Goal: Task Accomplishment & Management: Manage account settings

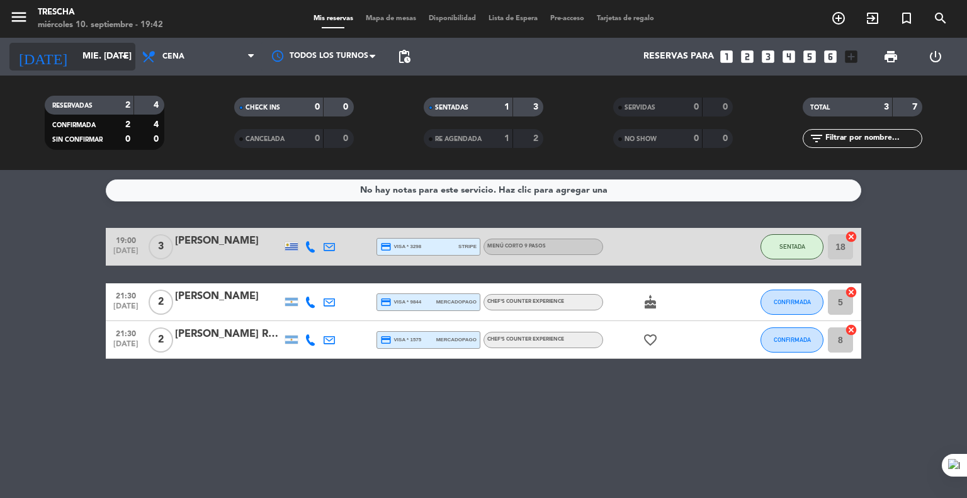
click at [88, 59] on input "mié. [DATE]" at bounding box center [136, 56] width 120 height 23
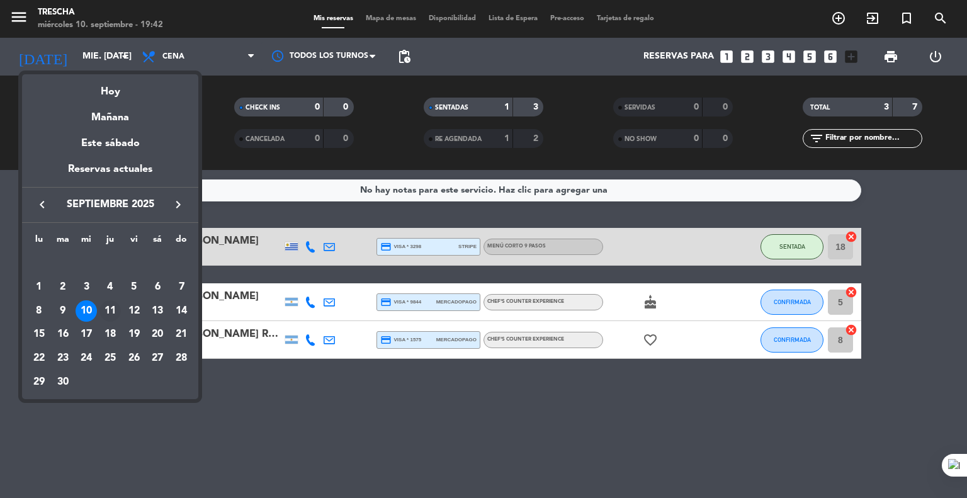
click at [108, 317] on div "11" at bounding box center [110, 310] width 21 height 21
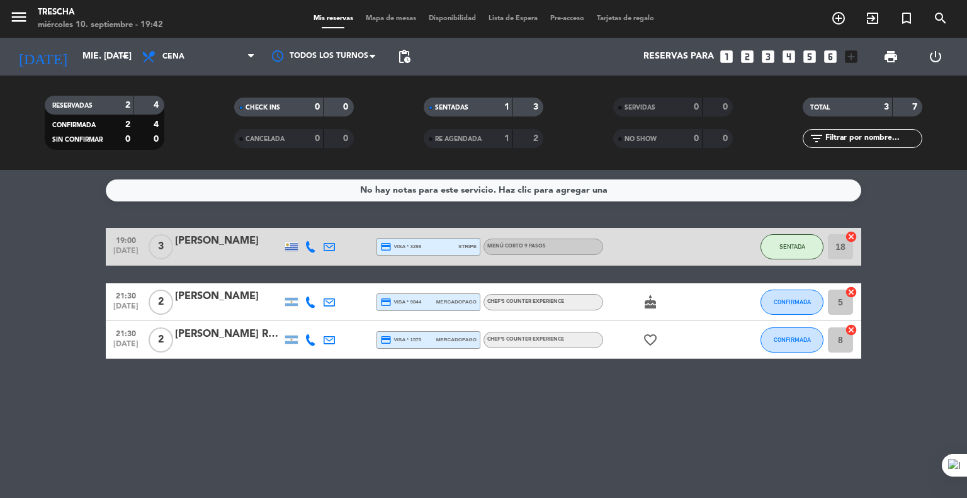
type input "[DEMOGRAPHIC_DATA] [DATE]"
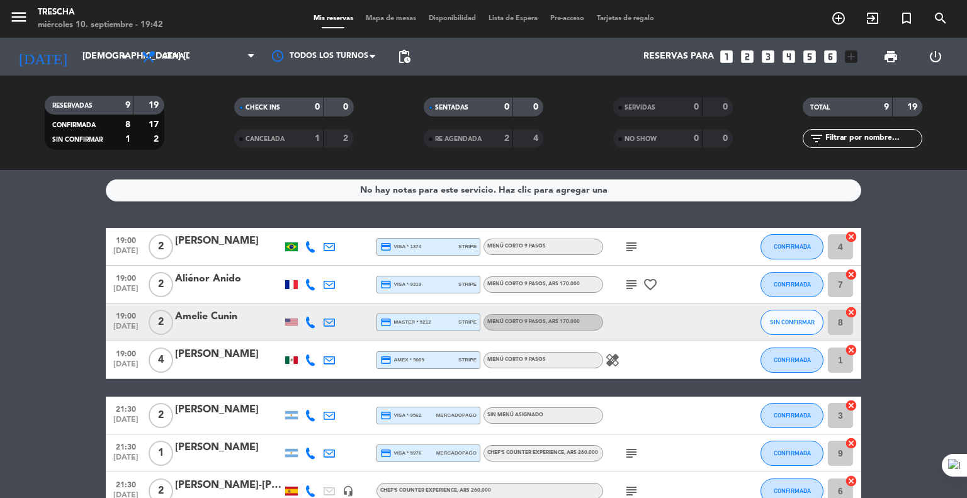
click at [625, 246] on icon "subject" at bounding box center [631, 246] width 15 height 15
click at [632, 285] on icon "subject" at bounding box center [631, 284] width 15 height 15
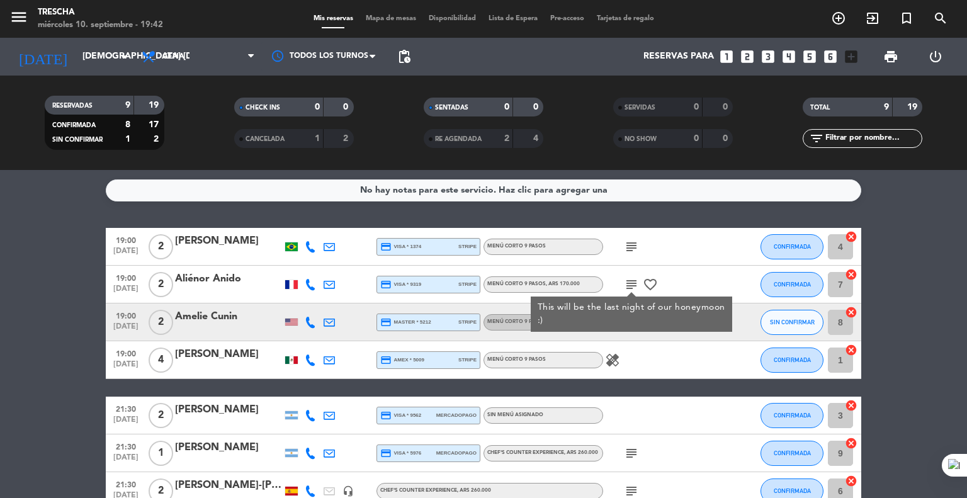
click at [632, 285] on icon "subject" at bounding box center [631, 284] width 15 height 15
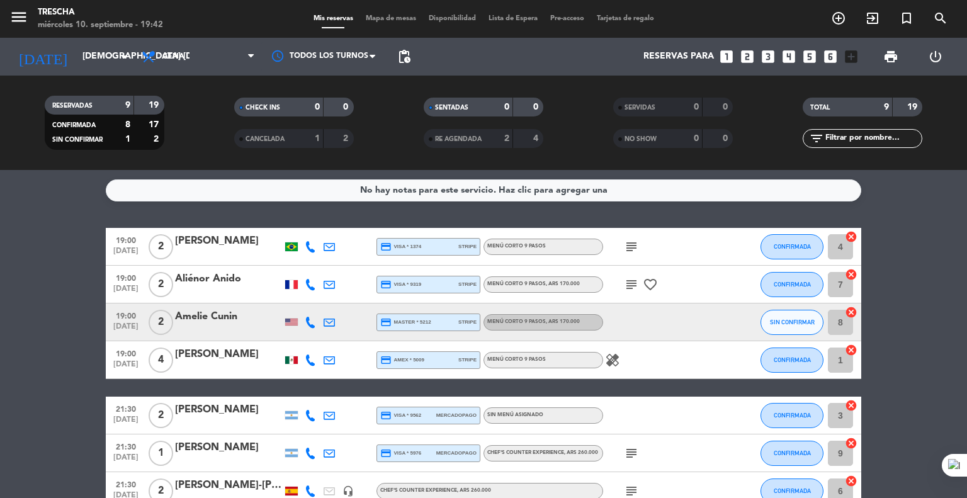
click at [230, 246] on div "[PERSON_NAME]" at bounding box center [228, 241] width 107 height 16
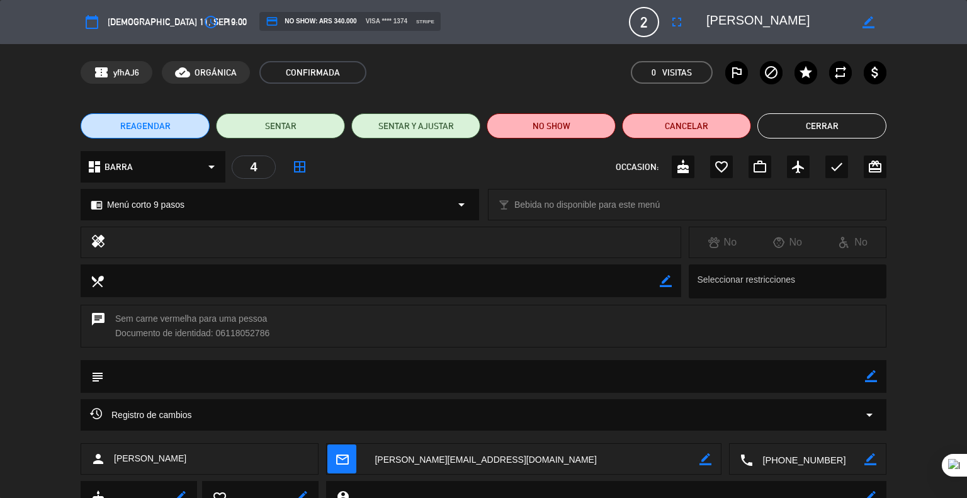
click at [872, 375] on icon "border_color" at bounding box center [871, 376] width 12 height 12
click at [837, 380] on textarea at bounding box center [484, 376] width 761 height 32
type textarea "1 pax pescatariano"
click at [868, 376] on icon at bounding box center [871, 376] width 12 height 12
click at [849, 128] on button "Cerrar" at bounding box center [822, 125] width 129 height 25
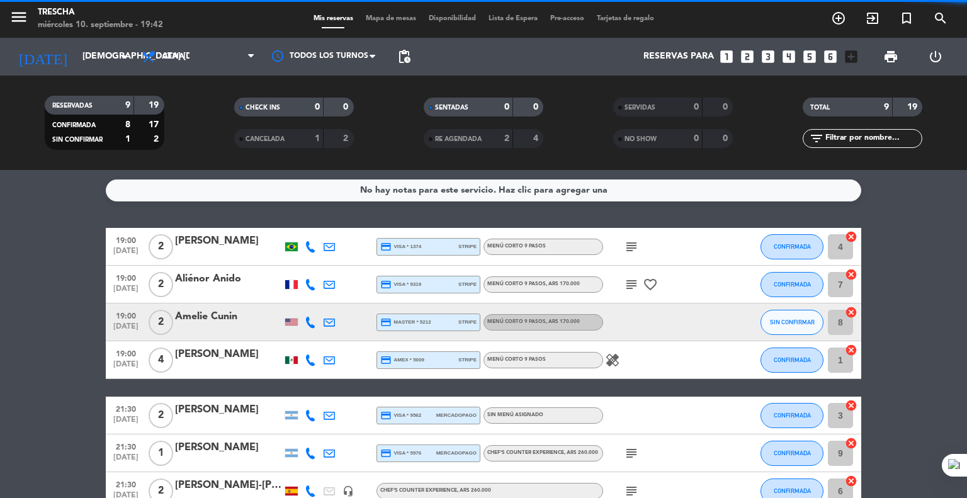
click at [74, 332] on bookings-row "19:00 [DATE] 2 [PERSON_NAME] credit_card visa * 1374 stripe Menú corto 9 pasos …" at bounding box center [483, 407] width 967 height 358
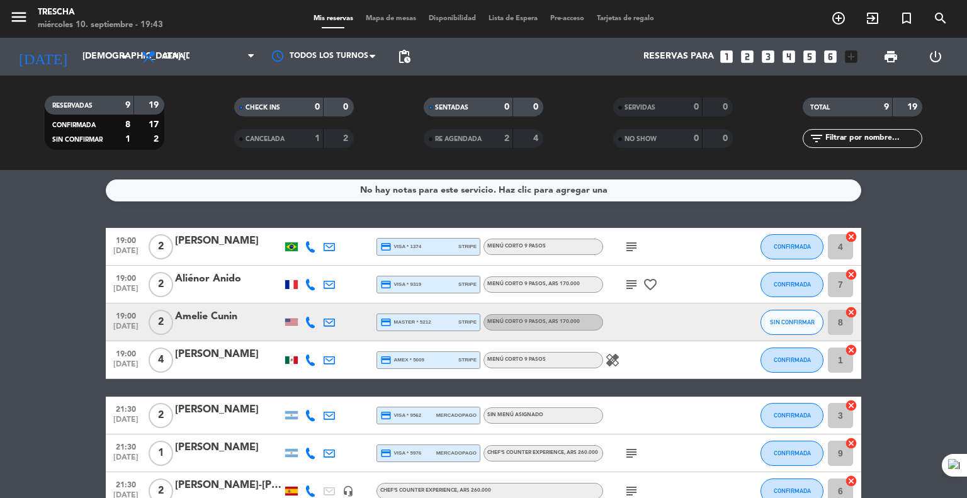
click at [15, 355] on bookings-row "19:00 [DATE] 2 [PERSON_NAME] credit_card visa * 1374 stripe Menú corto 9 pasos …" at bounding box center [483, 407] width 967 height 358
click at [632, 285] on icon "subject" at bounding box center [631, 284] width 15 height 15
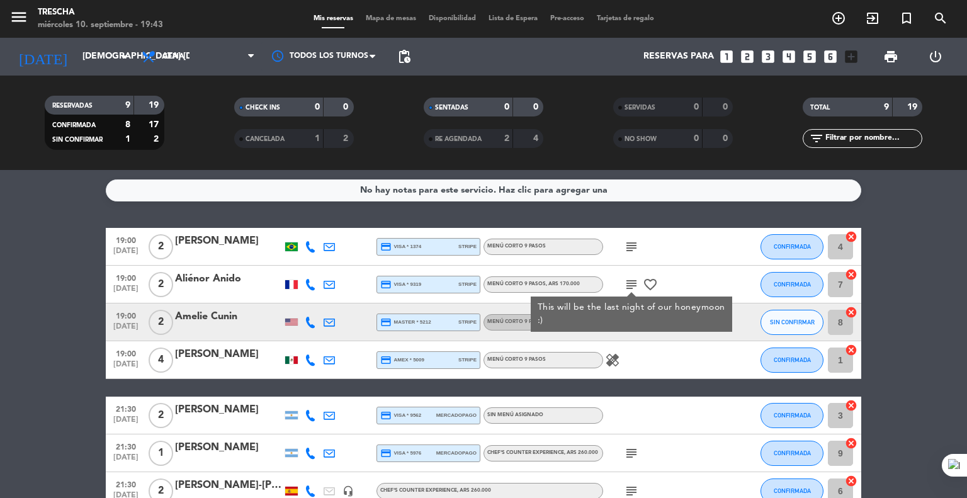
click at [632, 285] on icon "subject" at bounding box center [631, 284] width 15 height 15
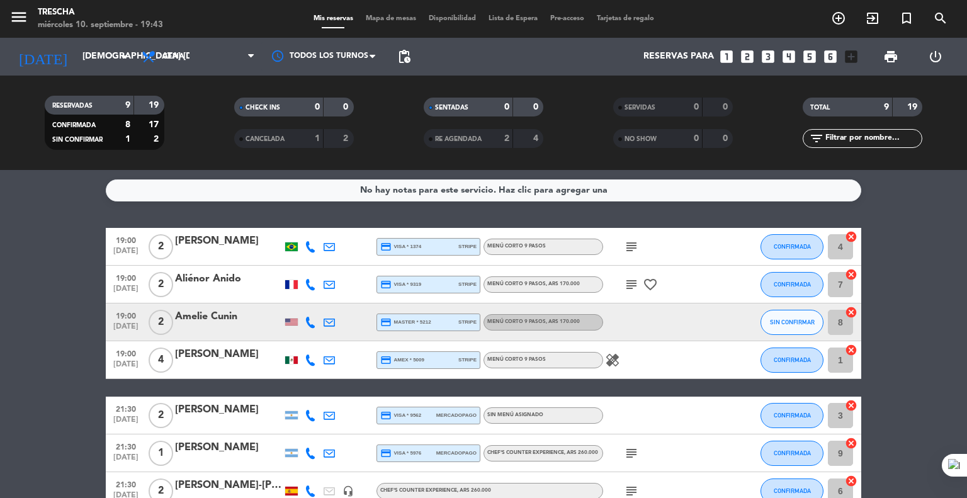
click at [613, 355] on icon "healing" at bounding box center [612, 360] width 15 height 15
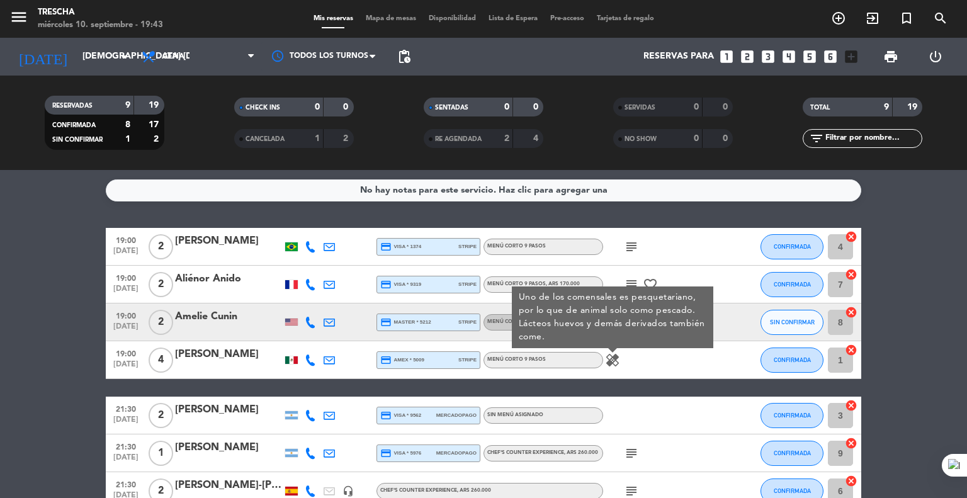
click at [613, 355] on icon "healing" at bounding box center [612, 360] width 15 height 15
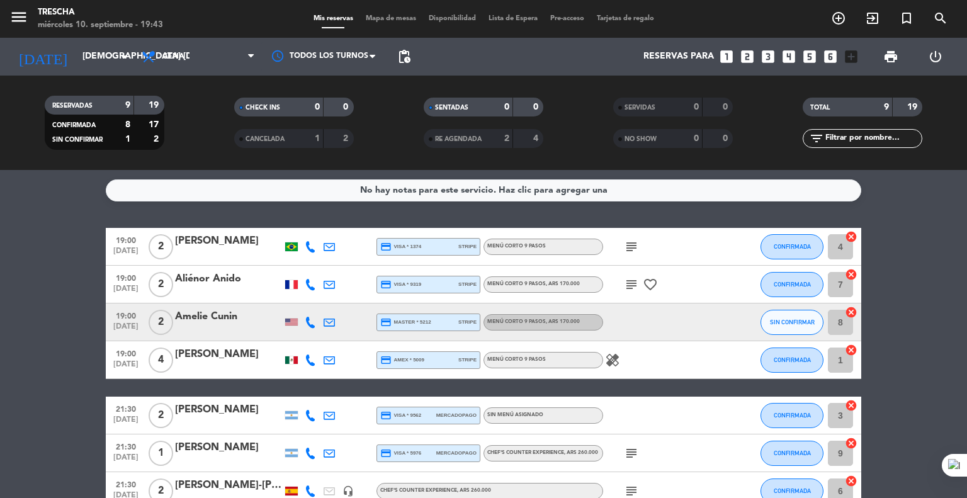
click at [96, 377] on bookings-row "19:00 [DATE] 2 [PERSON_NAME] credit_card visa * 1374 stripe Menú corto 9 pasos …" at bounding box center [483, 407] width 967 height 358
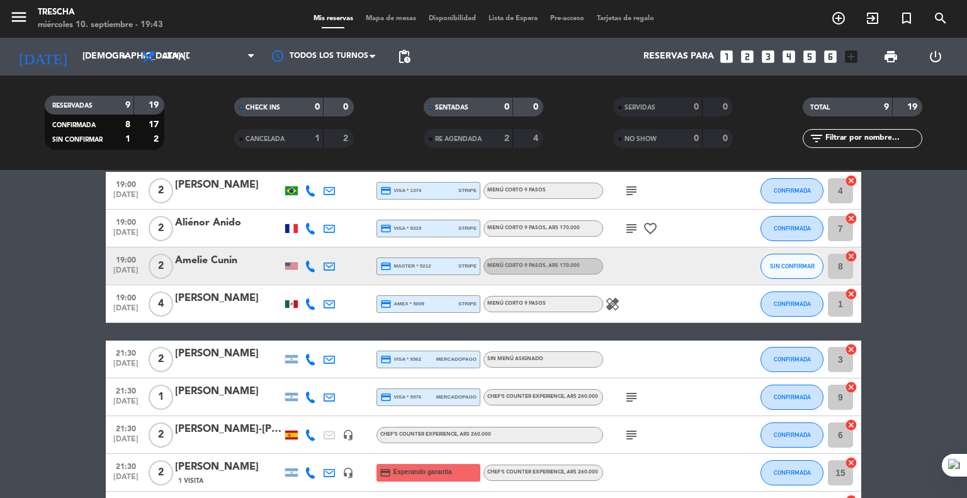
scroll to position [126, 0]
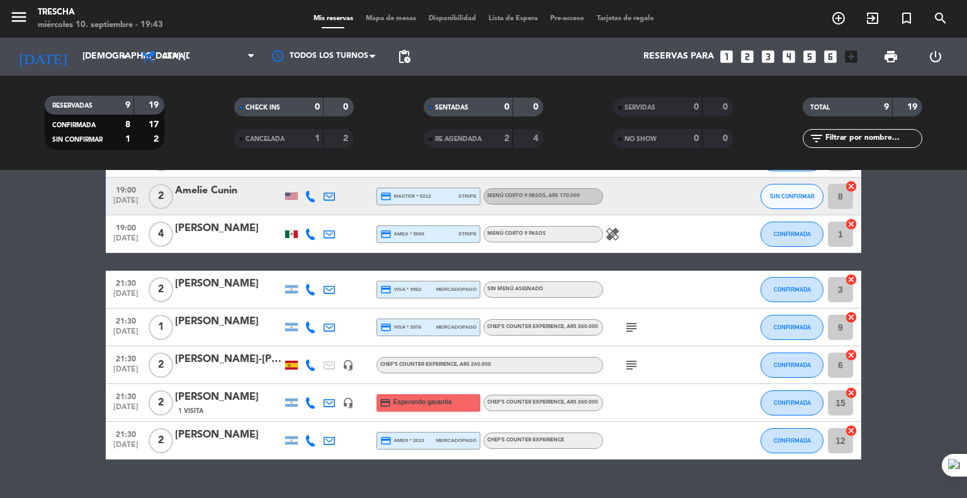
click at [640, 330] on span "subject" at bounding box center [631, 327] width 19 height 15
click at [632, 329] on icon "subject" at bounding box center [631, 327] width 15 height 15
click at [635, 365] on icon "subject" at bounding box center [631, 365] width 15 height 15
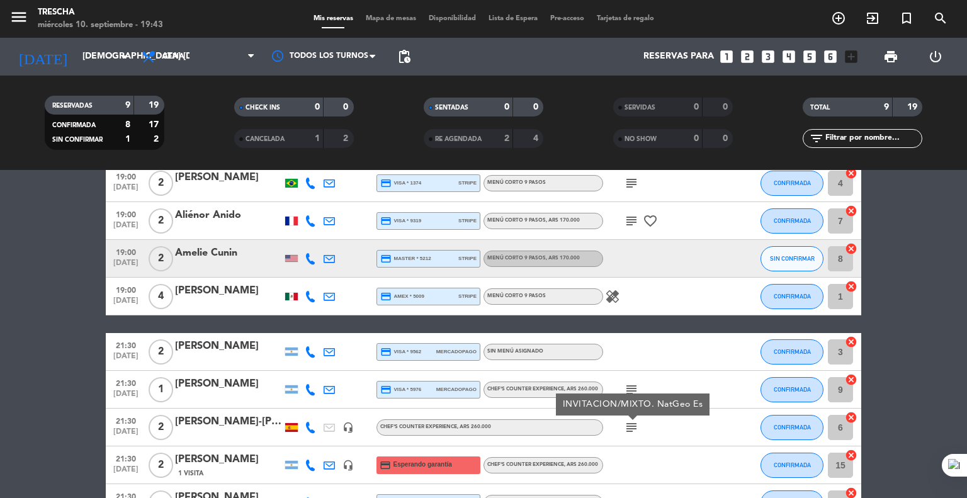
scroll to position [0, 0]
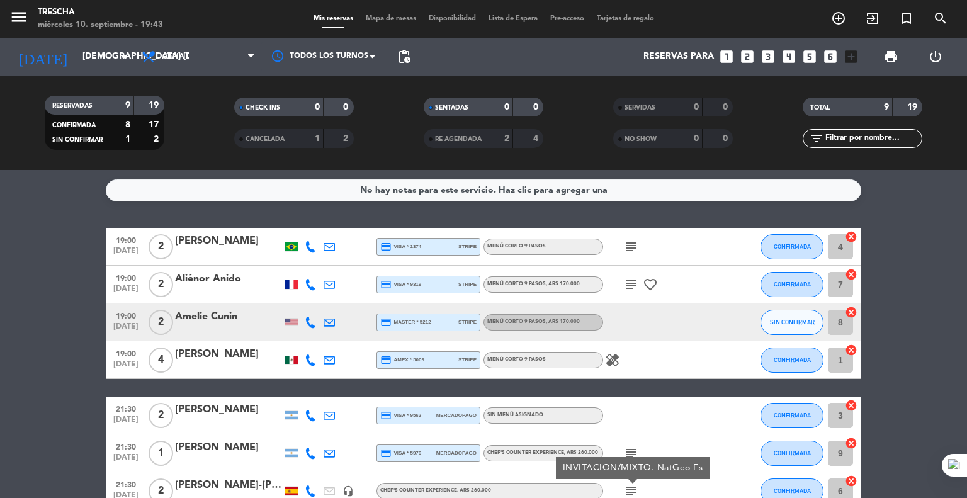
click at [635, 385] on div "19:00 [DATE] 2 [PERSON_NAME] credit_card visa * 1374 stripe Menú corto 9 pasos …" at bounding box center [484, 407] width 756 height 358
click at [612, 356] on icon "healing" at bounding box center [612, 360] width 15 height 15
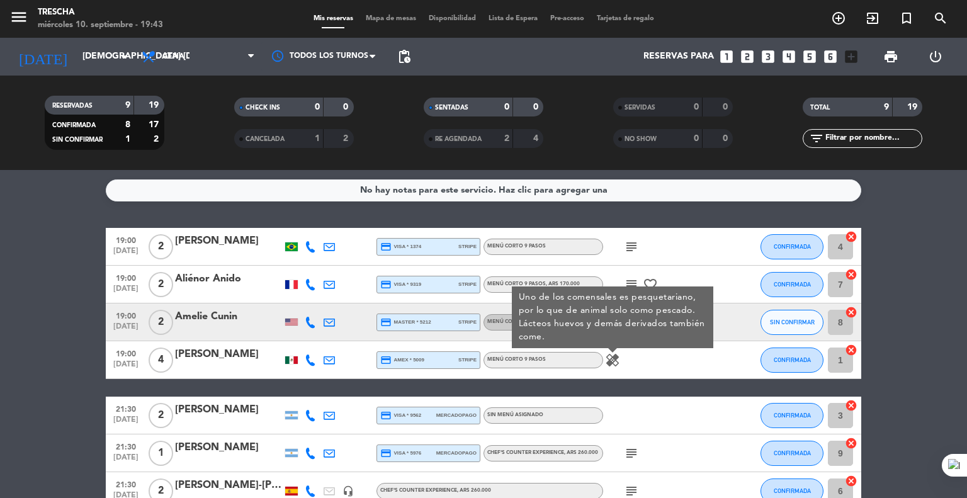
click at [631, 250] on icon "subject" at bounding box center [631, 246] width 15 height 15
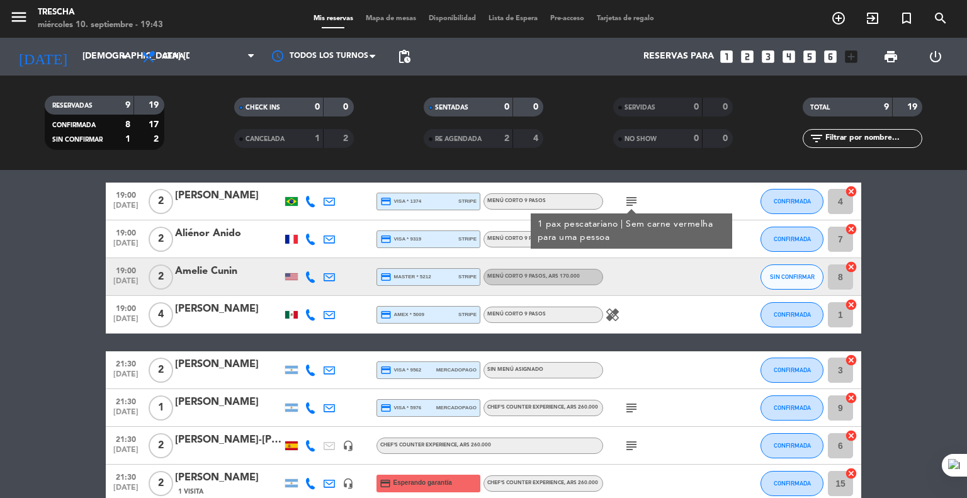
scroll to position [126, 0]
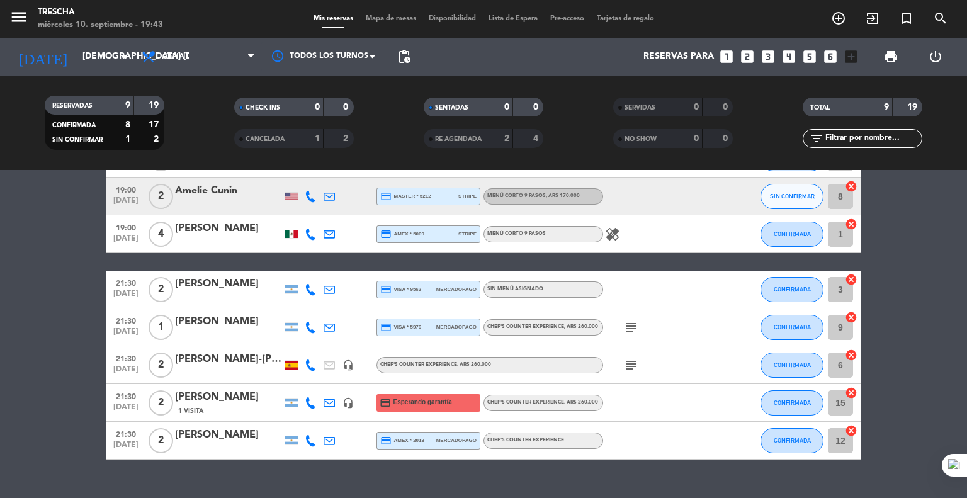
click at [635, 321] on icon "subject" at bounding box center [631, 327] width 15 height 15
click at [622, 367] on span "subject" at bounding box center [631, 365] width 19 height 15
click at [629, 365] on icon "subject" at bounding box center [631, 365] width 15 height 15
click at [78, 336] on bookings-row "19:00 [DATE] 2 [PERSON_NAME] credit_card visa * 1374 stripe Menú corto 9 pasos …" at bounding box center [483, 281] width 967 height 358
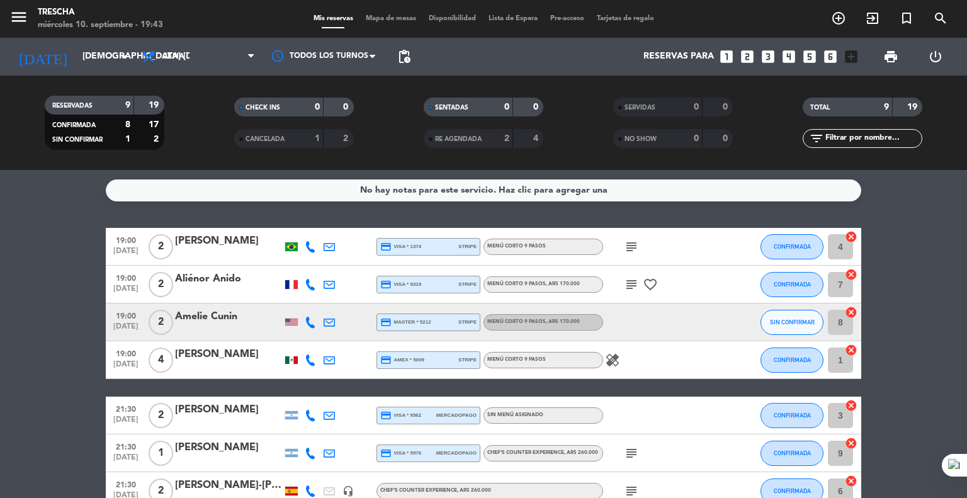
click at [633, 247] on icon "subject" at bounding box center [631, 246] width 15 height 15
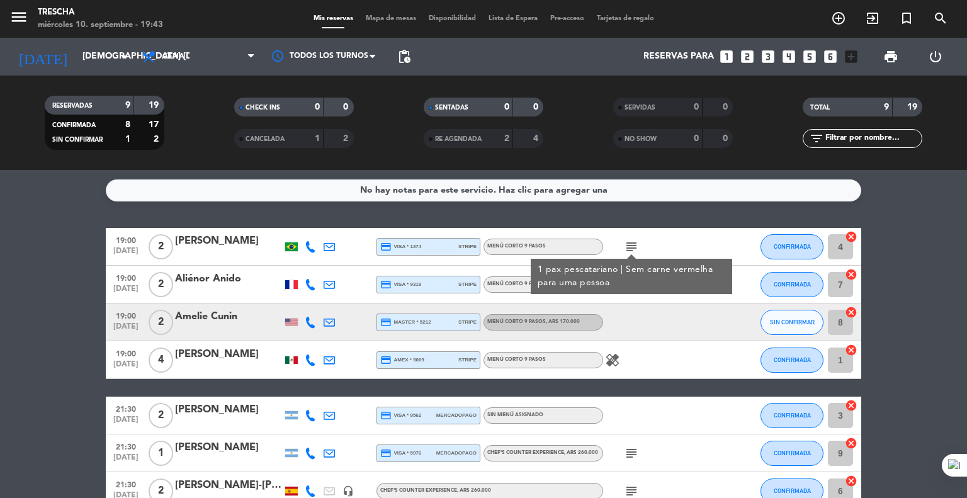
click at [633, 247] on icon "subject" at bounding box center [631, 246] width 15 height 15
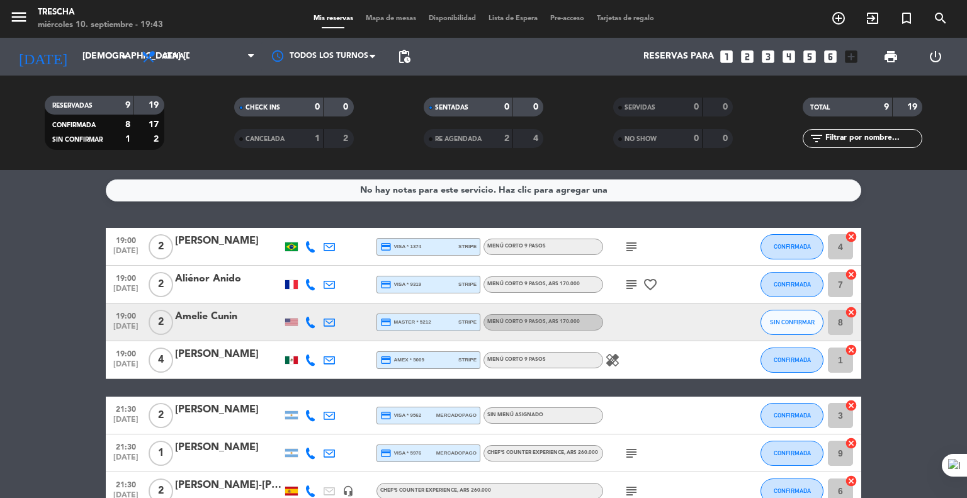
click at [84, 281] on bookings-row "19:00 [DATE] 2 [PERSON_NAME] credit_card visa * 1374 stripe Menú corto 9 pasos …" at bounding box center [483, 407] width 967 height 358
click at [0, 293] on bookings-row "19:00 [DATE] 2 [PERSON_NAME] credit_card visa * 1374 stripe Menú corto 9 pasos …" at bounding box center [483, 407] width 967 height 358
